Goal: Find specific page/section: Find specific page/section

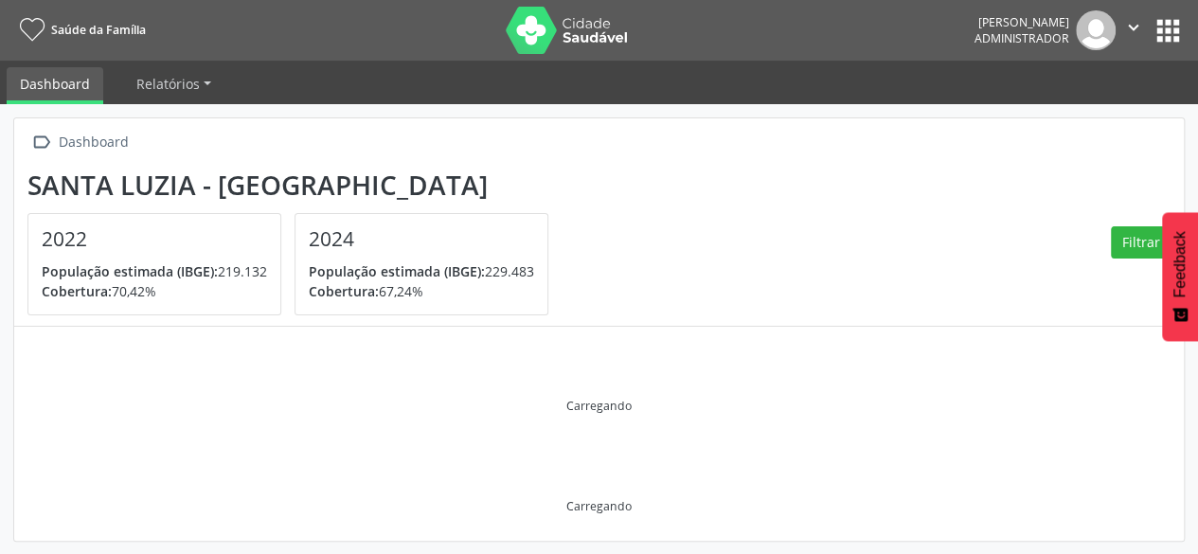
click at [1171, 22] on button "apps" at bounding box center [1168, 30] width 33 height 33
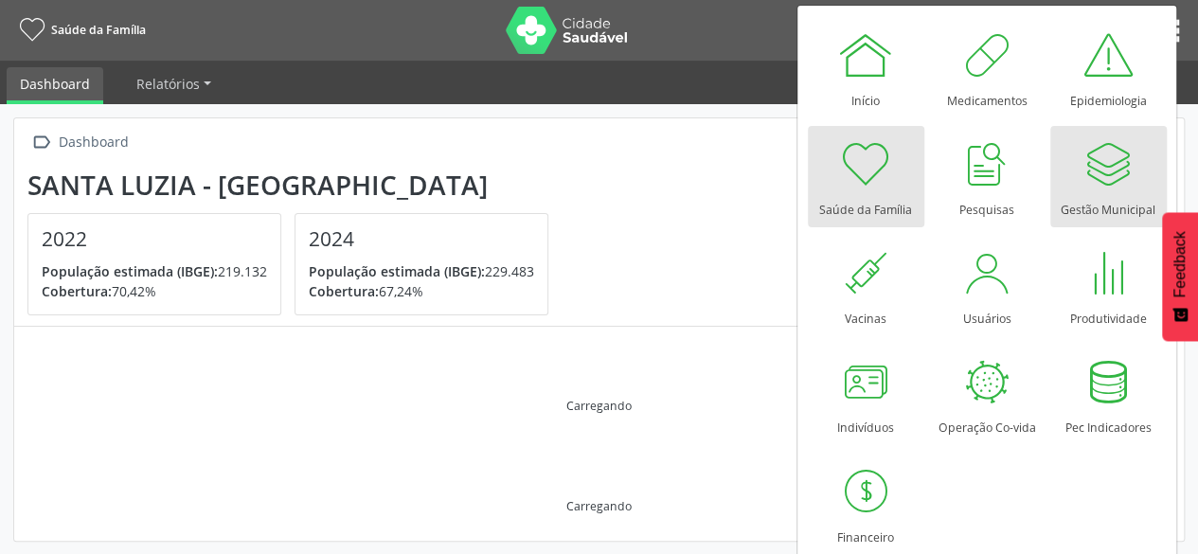
click at [1100, 163] on div at bounding box center [1108, 163] width 57 height 57
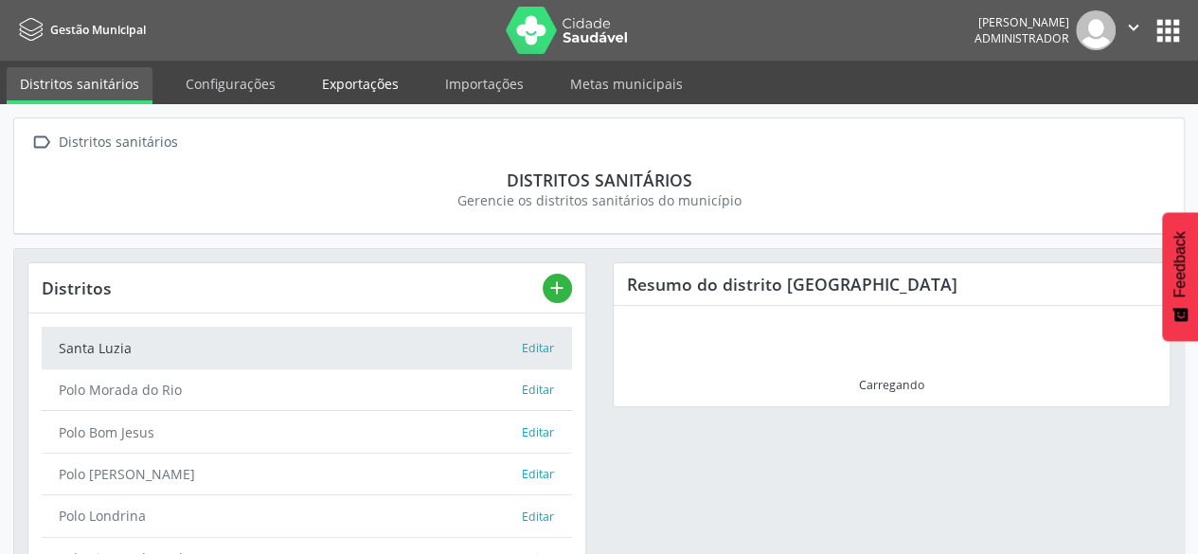
click at [383, 84] on link "Exportações" at bounding box center [360, 83] width 103 height 33
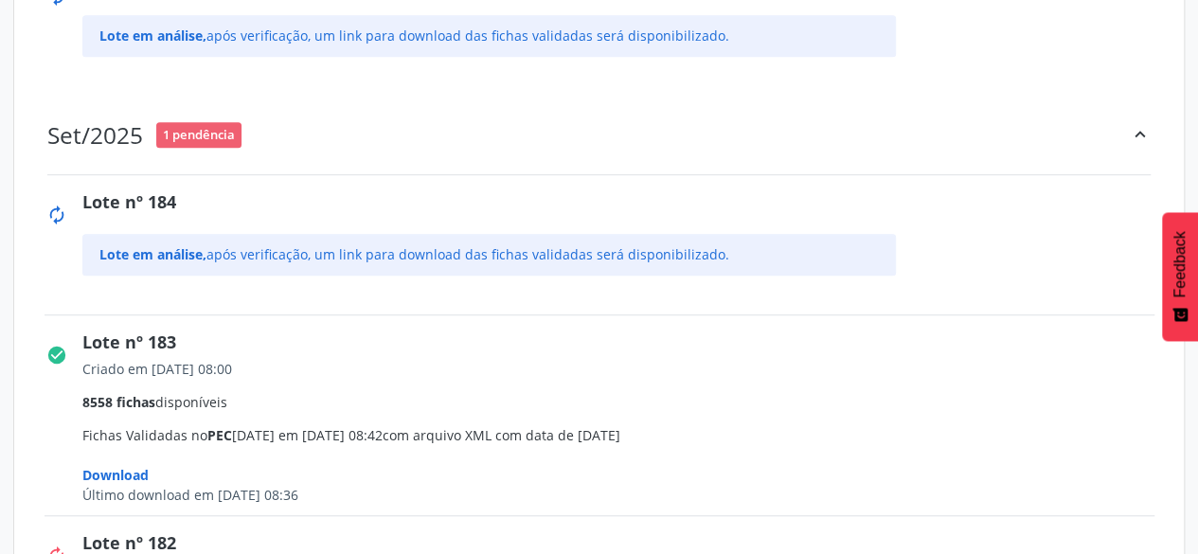
scroll to position [474, 0]
